Goal: Check status: Check status

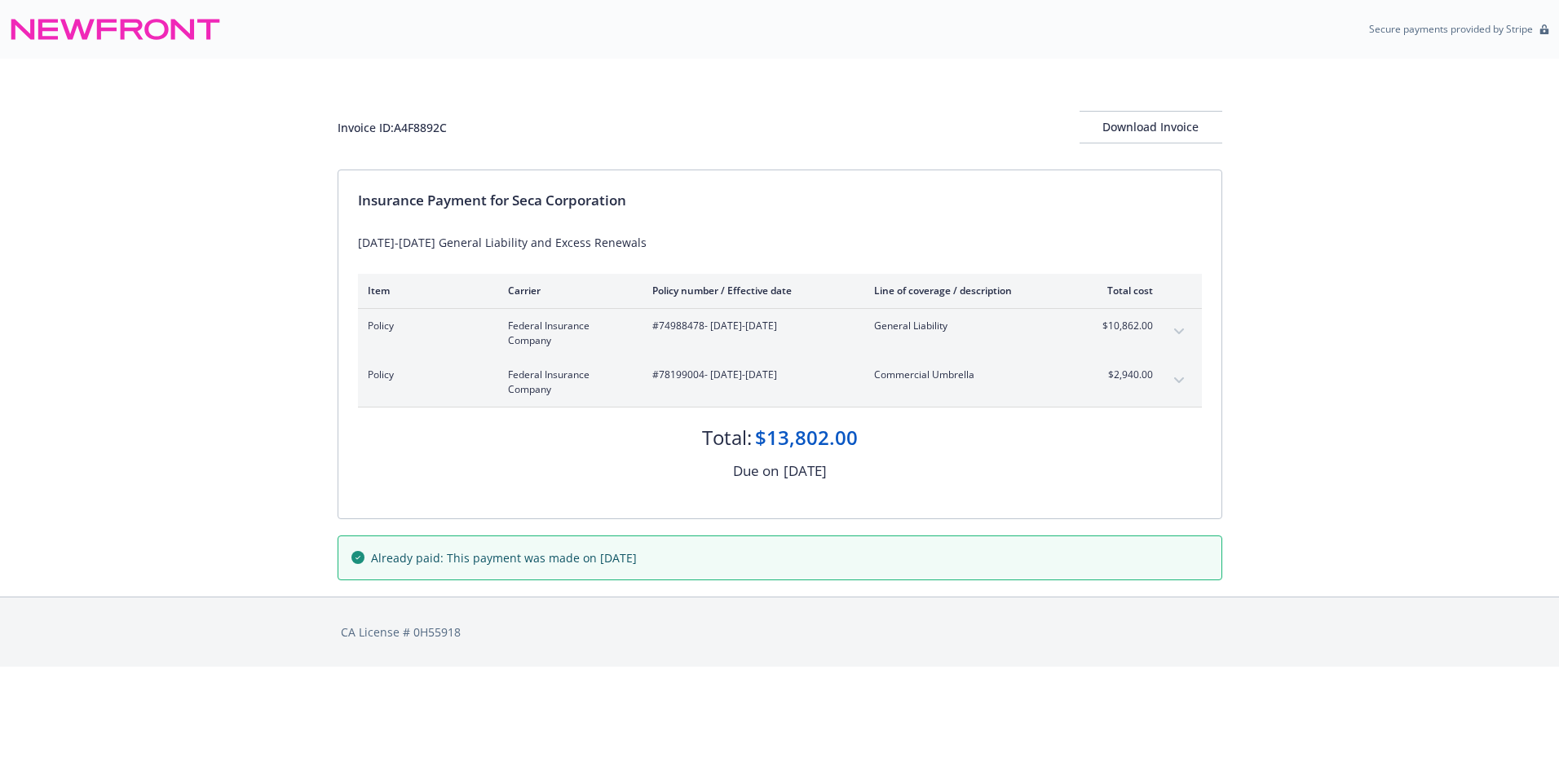
click at [42, 483] on div "Invoice ID: A4F8892C Download Invoice Insurance Payment for Seca Corporation [D…" at bounding box center [779, 328] width 1559 height 538
